Goal: Information Seeking & Learning: Learn about a topic

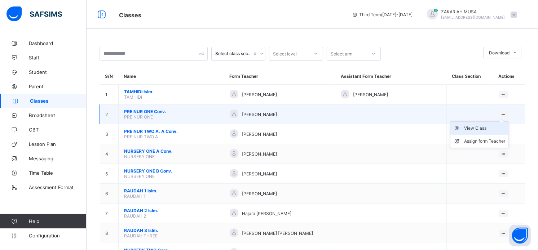
click at [488, 132] on div "View Class" at bounding box center [484, 128] width 41 height 7
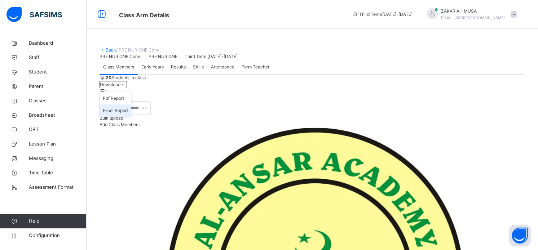
click at [131, 117] on li "Excel Report" at bounding box center [115, 110] width 31 height 12
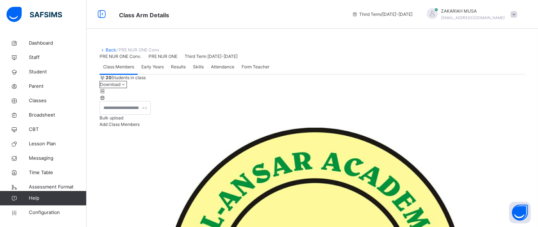
click at [106, 50] on link "Back" at bounding box center [111, 49] width 10 height 5
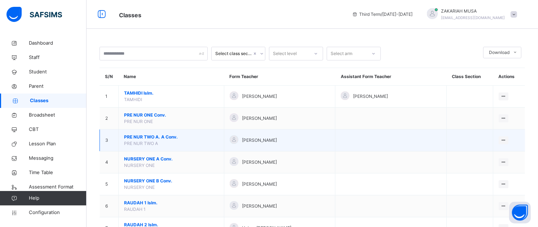
click at [171, 136] on span "PRE NUR TWO A. A Conv." at bounding box center [171, 137] width 94 height 6
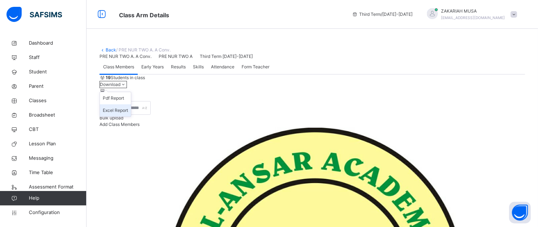
click at [131, 117] on li "Excel Report" at bounding box center [115, 110] width 31 height 12
click at [108, 49] on link "Back" at bounding box center [111, 49] width 10 height 5
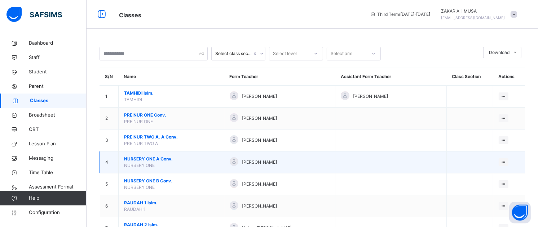
click at [162, 160] on span "NURSERY ONE A Conv." at bounding box center [171, 159] width 94 height 6
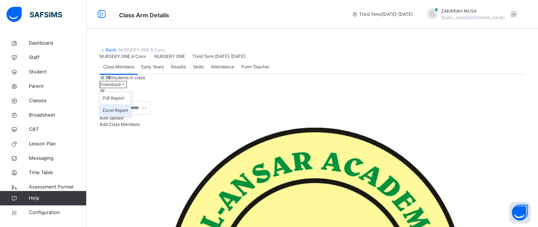
click at [131, 117] on li "Excel Report" at bounding box center [115, 110] width 31 height 12
click at [108, 50] on link "Back" at bounding box center [111, 49] width 10 height 5
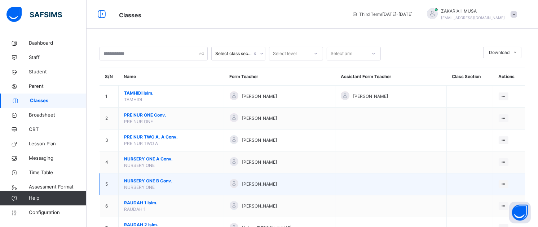
click at [150, 182] on span "NURSERY ONE B Conv." at bounding box center [171, 181] width 94 height 6
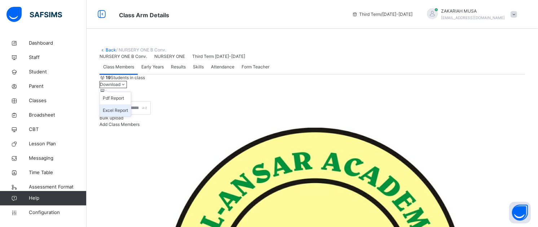
click at [131, 117] on li "Excel Report" at bounding box center [115, 110] width 31 height 12
click at [109, 49] on link "Back" at bounding box center [111, 49] width 10 height 5
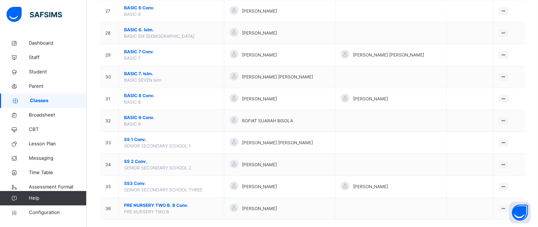
scroll to position [668, 0]
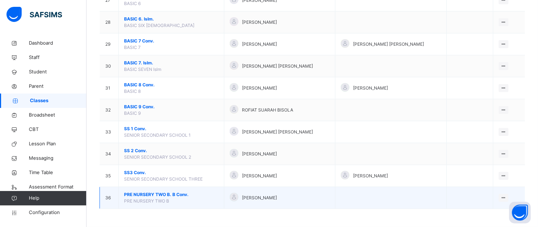
click at [214, 195] on span "PRE NURSERY TWO B. B Conv." at bounding box center [171, 195] width 94 height 6
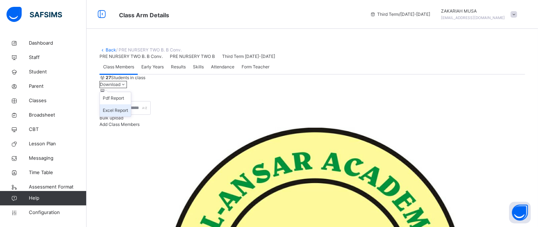
click at [131, 117] on li "Excel Report" at bounding box center [115, 110] width 31 height 12
click at [109, 48] on link "Back" at bounding box center [111, 49] width 10 height 5
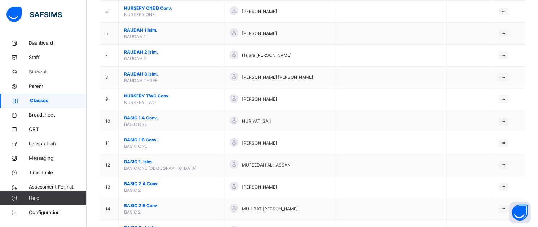
scroll to position [178, 0]
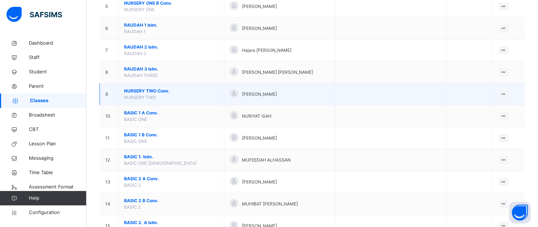
click at [143, 90] on span "NURSERY TWO Conv." at bounding box center [171, 91] width 94 height 6
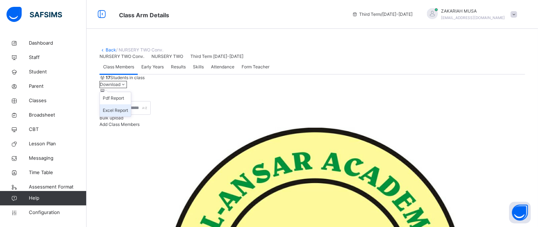
click at [131, 117] on li "Excel Report" at bounding box center [115, 110] width 31 height 12
click at [110, 49] on link "Back" at bounding box center [111, 49] width 10 height 5
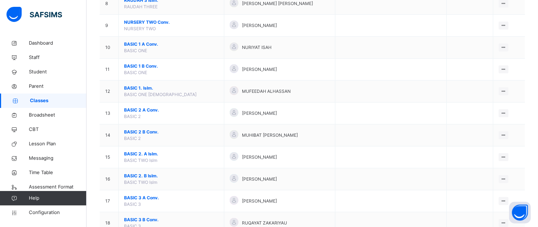
scroll to position [245, 0]
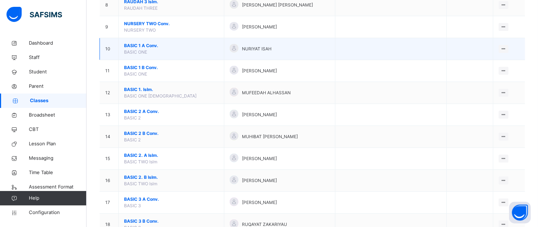
click at [143, 46] on span "BASIC 1 A Conv." at bounding box center [171, 46] width 94 height 6
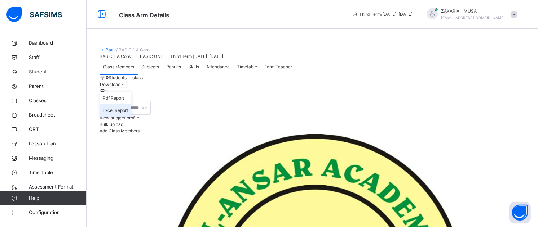
click at [131, 117] on li "Excel Report" at bounding box center [115, 110] width 31 height 12
click at [109, 49] on link "Back" at bounding box center [111, 49] width 10 height 5
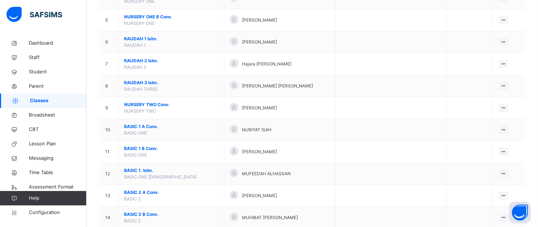
scroll to position [177, 0]
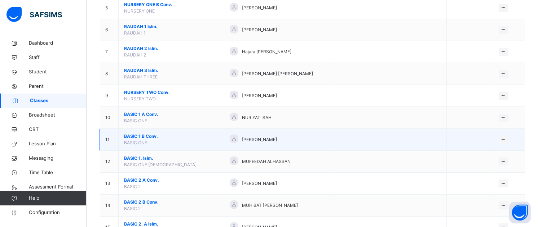
click at [152, 137] on span "BASIC 1 B Conv." at bounding box center [171, 136] width 94 height 6
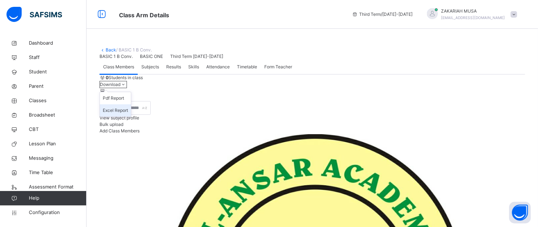
click at [131, 117] on li "Excel Report" at bounding box center [115, 110] width 31 height 12
click at [108, 49] on link "Back" at bounding box center [111, 49] width 10 height 5
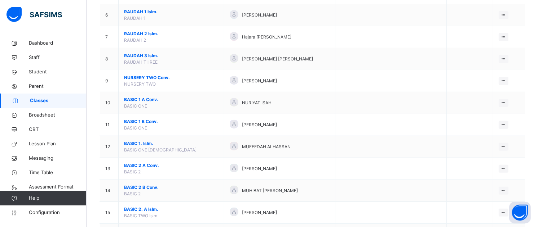
scroll to position [200, 0]
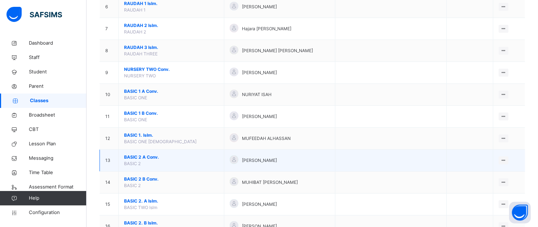
click at [156, 157] on span "BASIC 2 A Conv." at bounding box center [171, 157] width 94 height 6
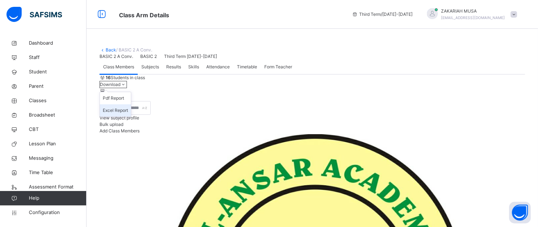
click at [131, 117] on li "Excel Report" at bounding box center [115, 110] width 31 height 12
drag, startPoint x: 153, startPoint y: 226, endPoint x: 110, endPoint y: 50, distance: 180.3
click at [110, 50] on link "Back" at bounding box center [111, 49] width 10 height 5
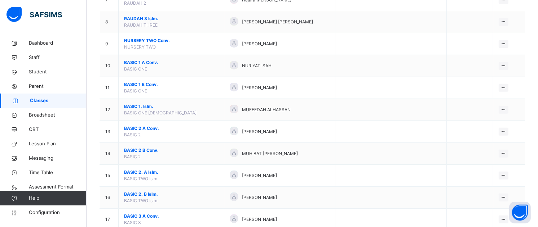
scroll to position [230, 0]
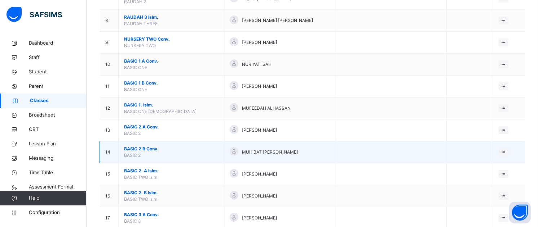
click at [144, 149] on span "BASIC 2 B Conv." at bounding box center [171, 149] width 94 height 6
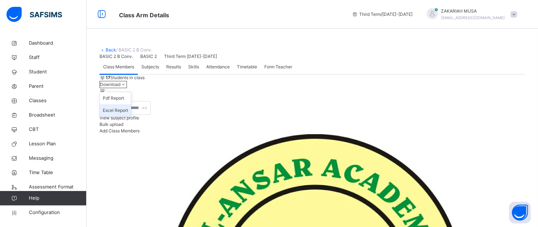
click at [131, 117] on li "Excel Report" at bounding box center [115, 110] width 31 height 12
click at [106, 50] on link "Back" at bounding box center [111, 49] width 10 height 5
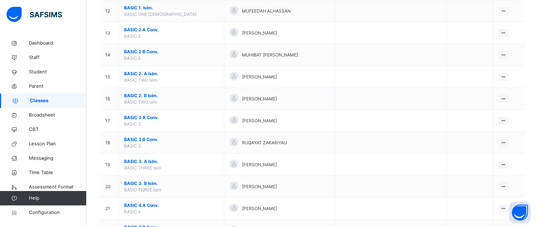
scroll to position [329, 0]
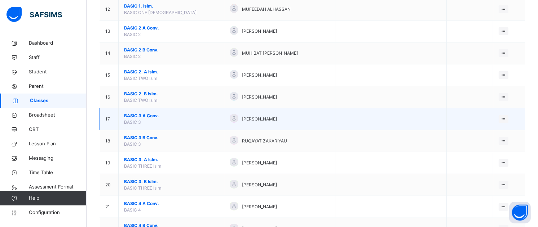
click at [148, 116] on span "BASIC 3 A Conv." at bounding box center [171, 116] width 94 height 6
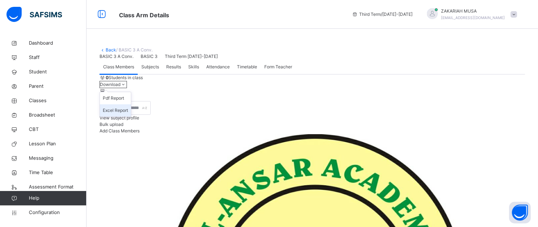
click at [131, 117] on li "Excel Report" at bounding box center [115, 110] width 31 height 12
click at [107, 48] on link "Back" at bounding box center [111, 49] width 10 height 5
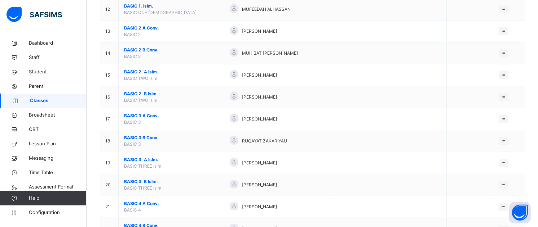
scroll to position [331, 0]
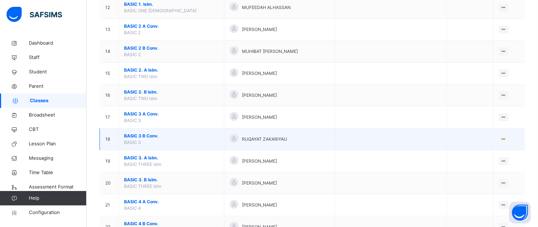
click at [144, 135] on span "BASIC 3 B Conv." at bounding box center [171, 136] width 94 height 6
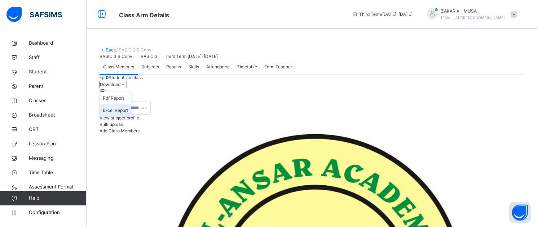
click at [131, 117] on li "Excel Report" at bounding box center [115, 110] width 31 height 12
click at [107, 48] on link "Back" at bounding box center [111, 49] width 10 height 5
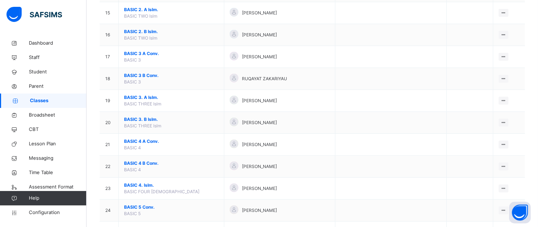
scroll to position [336, 0]
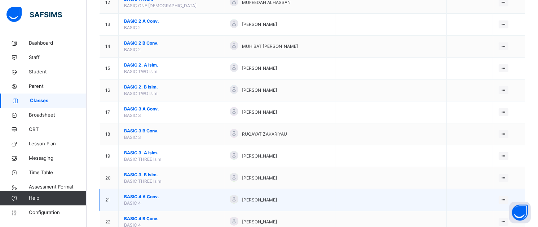
click at [143, 196] on span "BASIC 4 A Conv." at bounding box center [171, 197] width 94 height 6
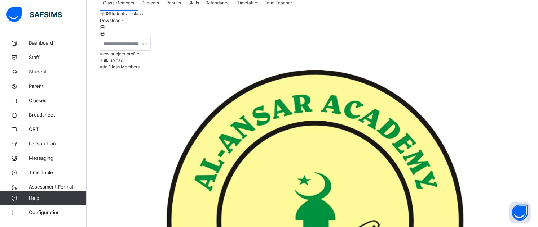
scroll to position [67, 0]
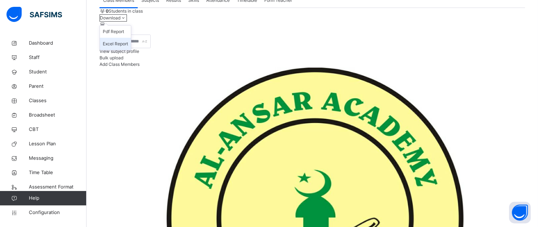
click at [131, 50] on li "Excel Report" at bounding box center [115, 44] width 31 height 12
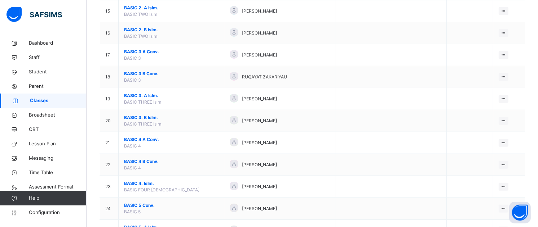
scroll to position [403, 0]
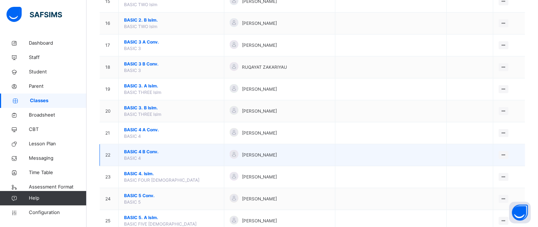
click at [138, 155] on span "BASIC 4 B Conv." at bounding box center [171, 152] width 94 height 6
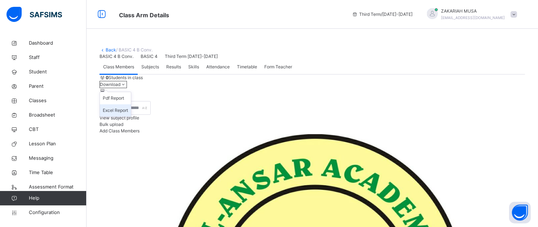
click at [131, 117] on li "Excel Report" at bounding box center [115, 110] width 31 height 12
click at [108, 51] on link "Back" at bounding box center [111, 49] width 10 height 5
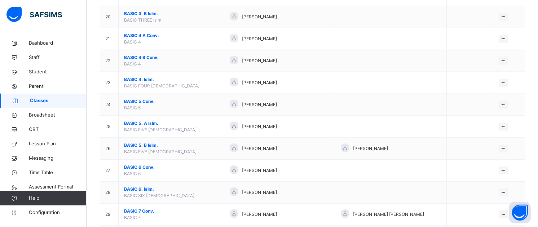
scroll to position [500, 0]
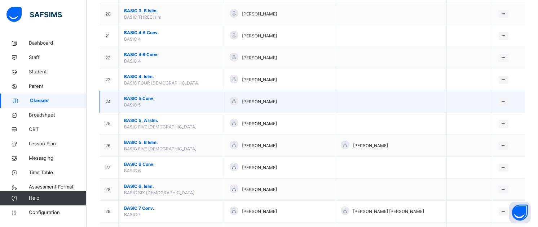
click at [133, 98] on span "BASIC 5 Conv." at bounding box center [171, 98] width 94 height 6
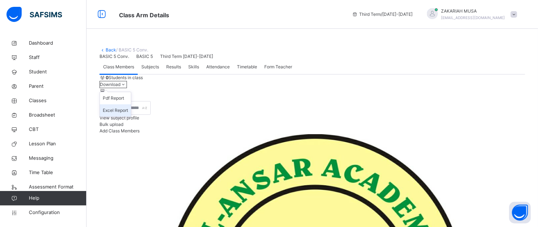
click at [131, 117] on li "Excel Report" at bounding box center [115, 110] width 31 height 12
click at [108, 50] on link "Back" at bounding box center [111, 49] width 10 height 5
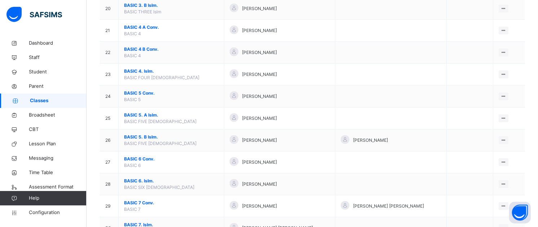
scroll to position [507, 0]
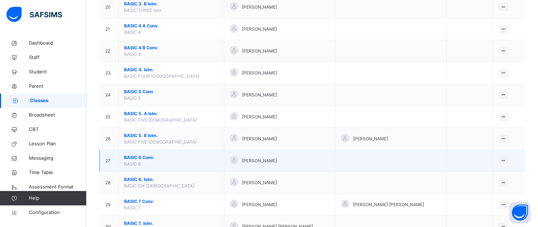
click at [139, 159] on span "BASIC 6 Conv." at bounding box center [171, 158] width 94 height 6
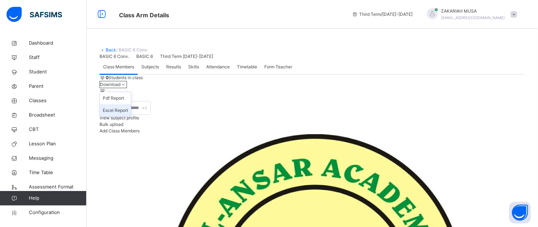
click at [131, 117] on li "Excel Report" at bounding box center [115, 110] width 31 height 12
click at [107, 50] on link "Back" at bounding box center [111, 49] width 10 height 5
